Goal: Task Accomplishment & Management: Manage account settings

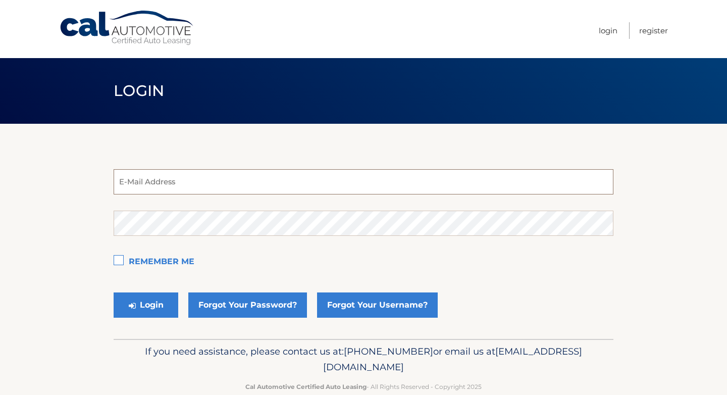
click at [399, 180] on input "email" at bounding box center [364, 181] width 500 height 25
type input "?"
type input "T"
paste input "[EMAIL_ADDRESS][DOMAIN_NAME]"
type input "[EMAIL_ADDRESS][DOMAIN_NAME]"
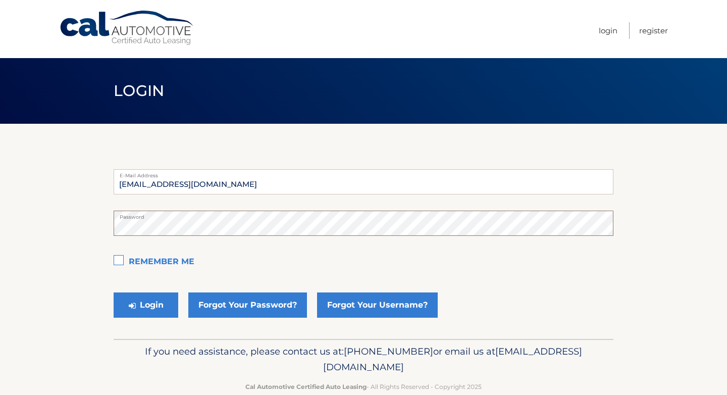
click at [114, 292] on button "Login" at bounding box center [146, 304] width 65 height 25
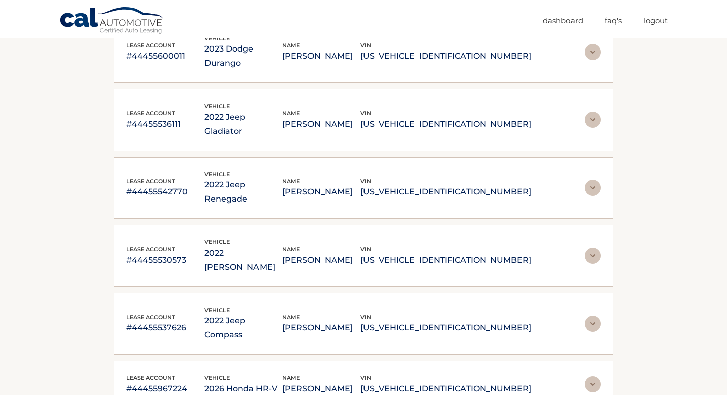
scroll to position [103, 0]
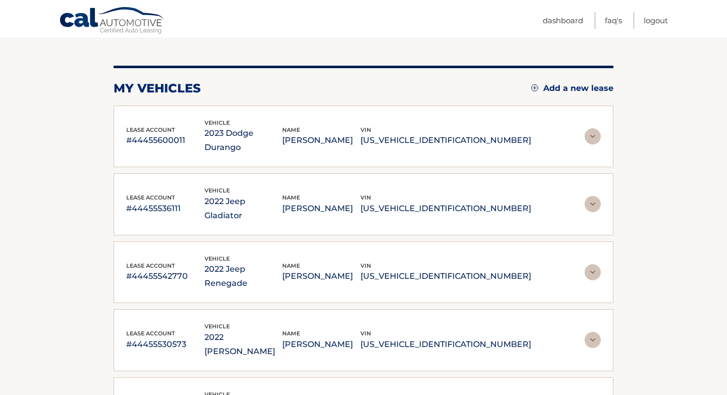
click at [598, 128] on img at bounding box center [593, 136] width 16 height 16
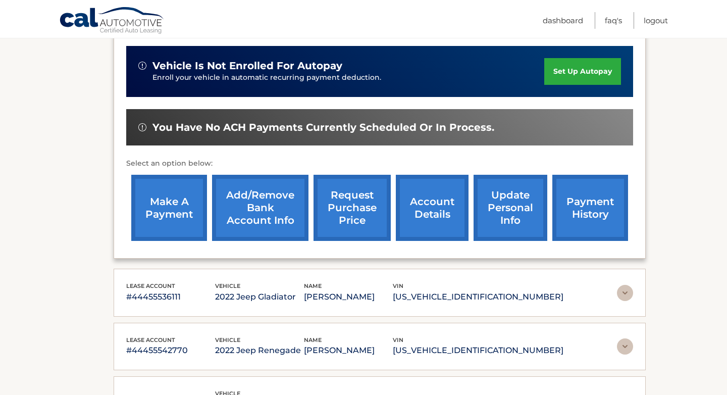
scroll to position [248, 0]
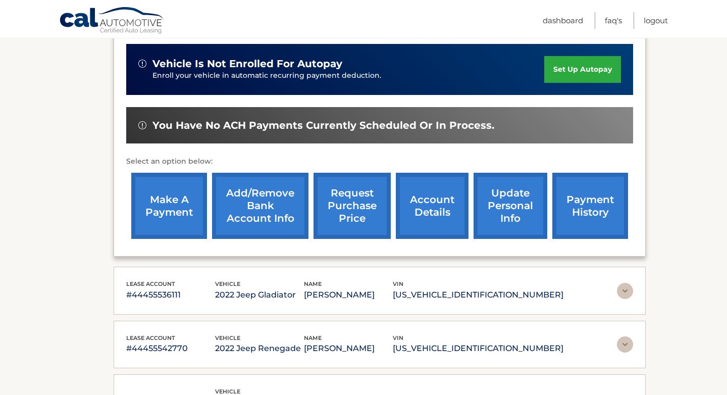
click at [611, 293] on div "lease account #44455536111 vehicle 2022 Jeep Gladiator name RICHARD BIAGI vin 1…" at bounding box center [379, 290] width 507 height 23
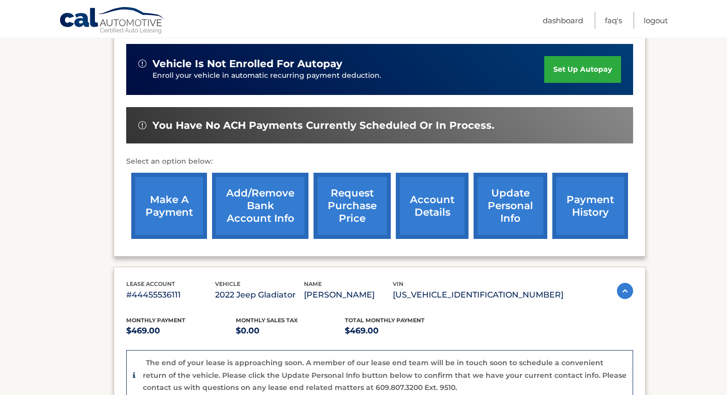
click at [623, 291] on img at bounding box center [625, 291] width 16 height 16
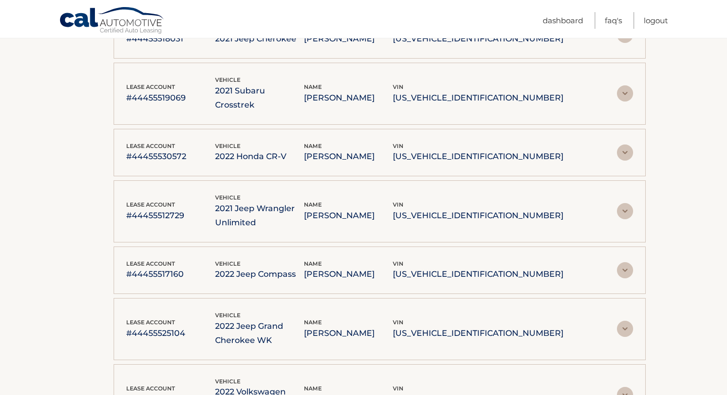
scroll to position [1758, 0]
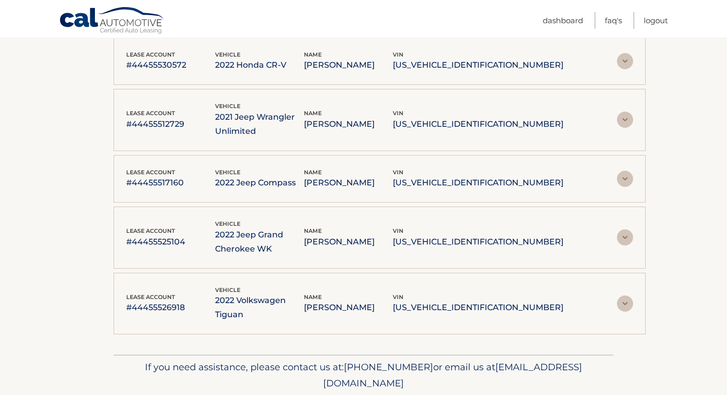
click at [617, 295] on img at bounding box center [625, 303] width 16 height 16
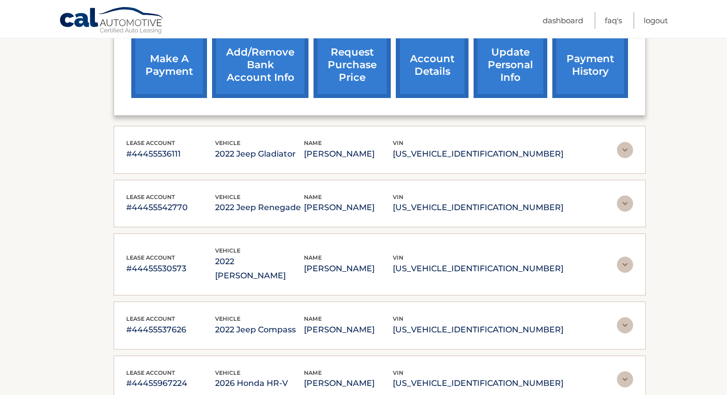
scroll to position [387, 0]
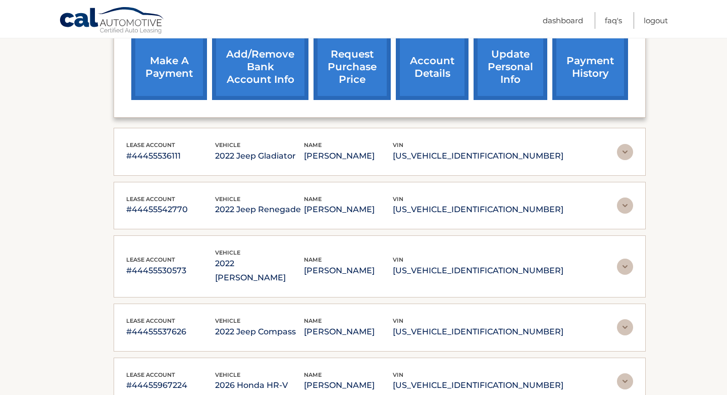
click at [624, 149] on img at bounding box center [625, 152] width 16 height 16
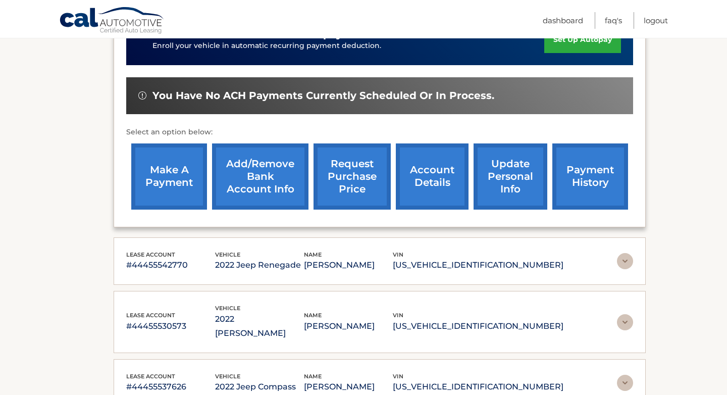
scroll to position [660, 0]
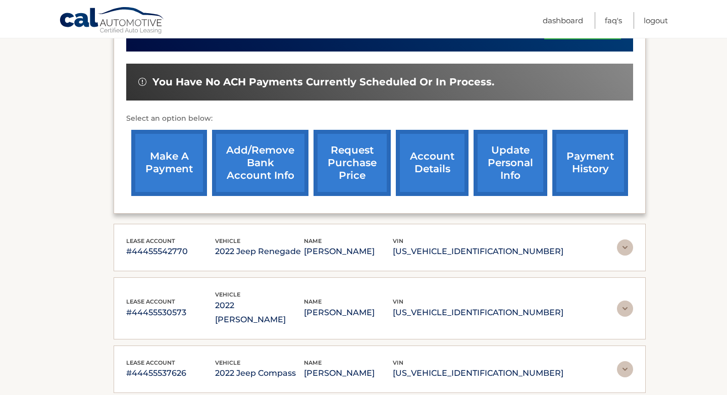
click at [619, 242] on img at bounding box center [625, 247] width 16 height 16
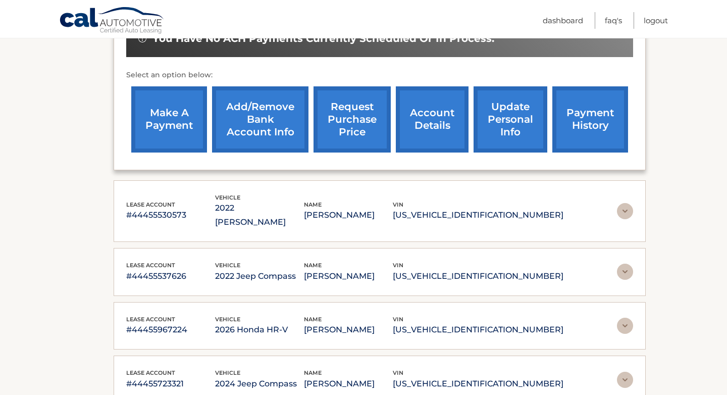
scroll to position [1024, 0]
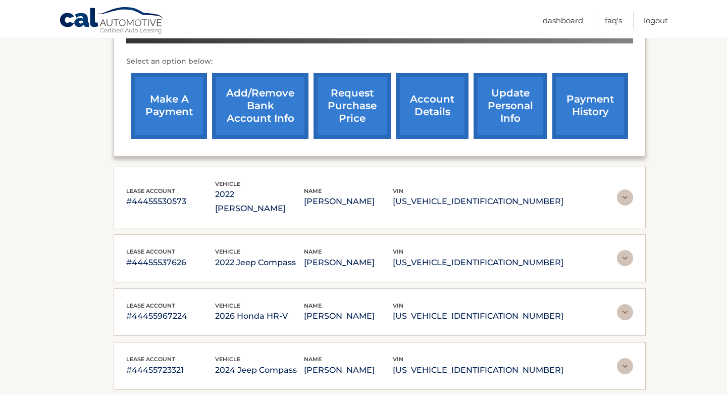
click at [624, 189] on img at bounding box center [625, 197] width 16 height 16
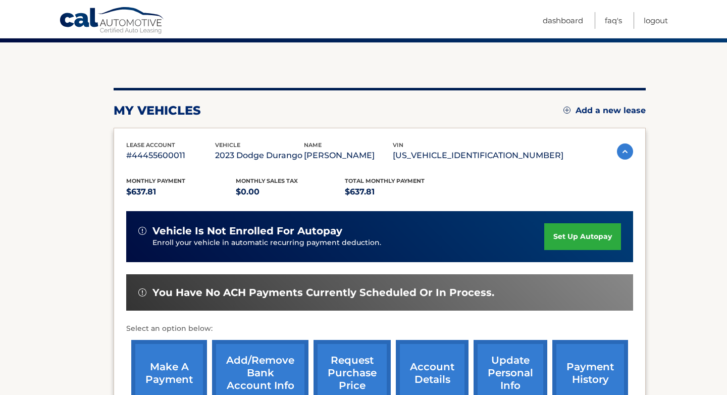
scroll to position [81, 0]
